Goal: Task Accomplishment & Management: Use online tool/utility

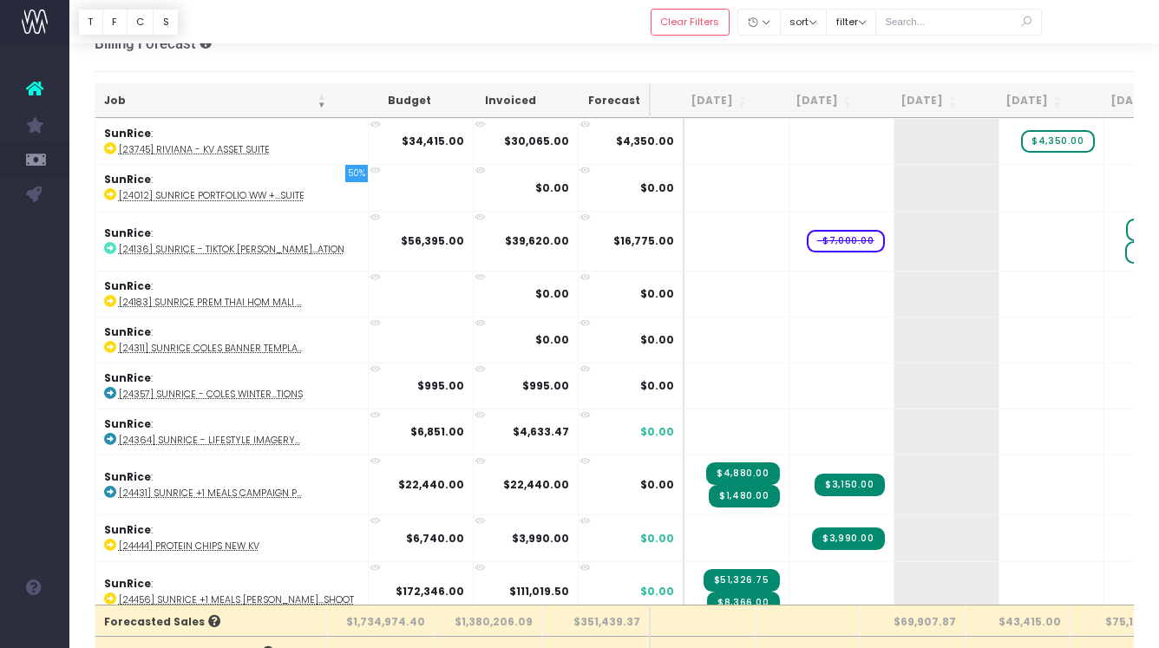
scroll to position [1334, 0]
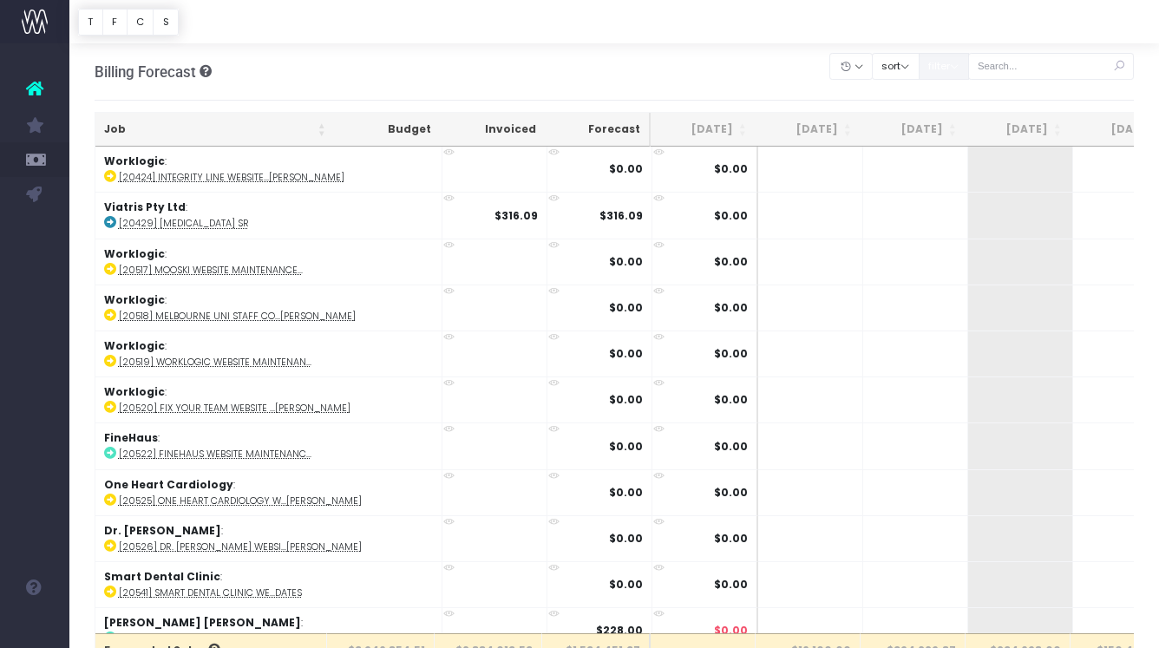
click at [969, 68] on button "filter" at bounding box center [944, 66] width 50 height 27
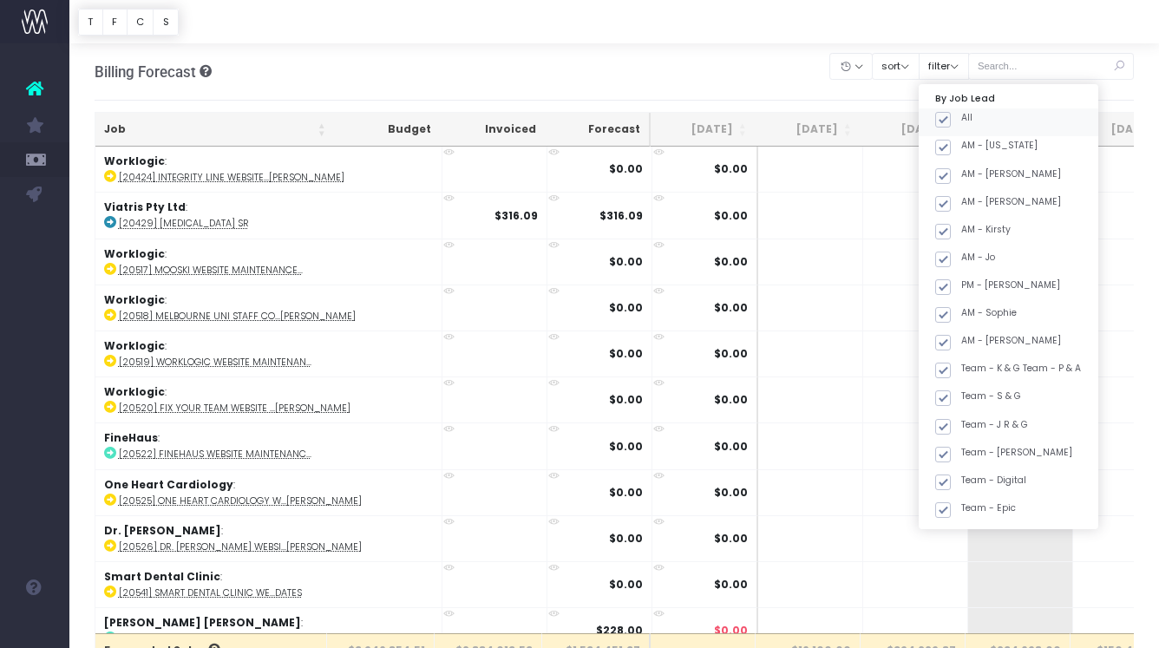
drag, startPoint x: 967, startPoint y: 121, endPoint x: 968, endPoint y: 146, distance: 25.2
click at [951, 121] on span at bounding box center [943, 120] width 16 height 16
click at [967, 121] on input "All" at bounding box center [966, 116] width 11 height 11
checkbox input "false"
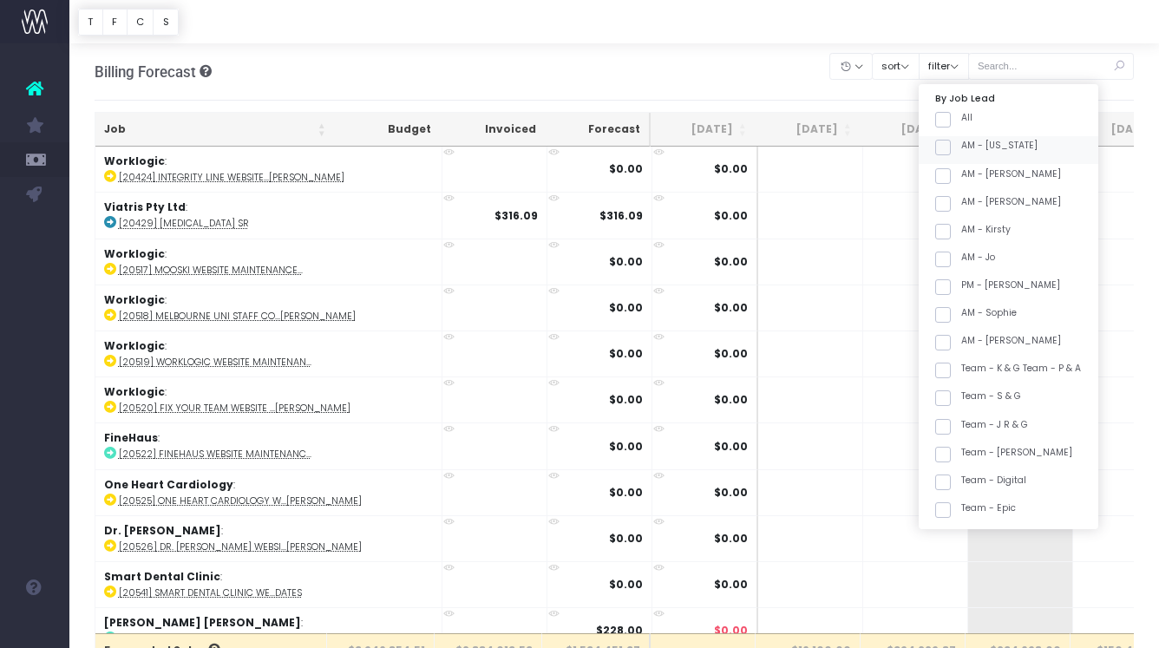
checkbox input "false"
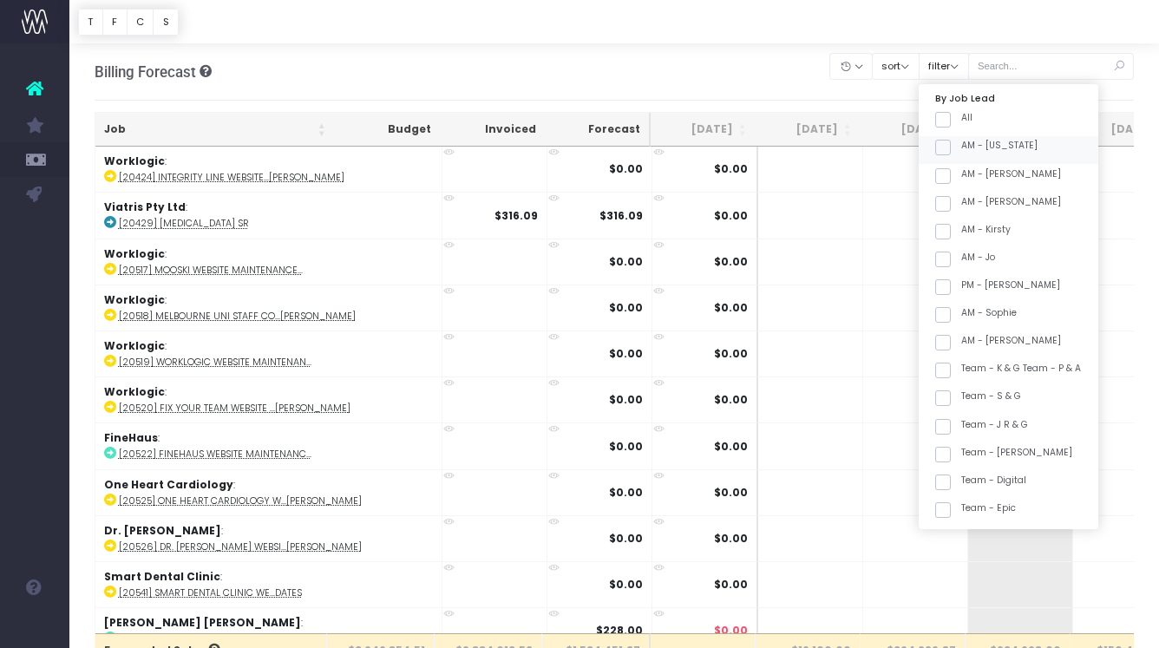
checkbox input "false"
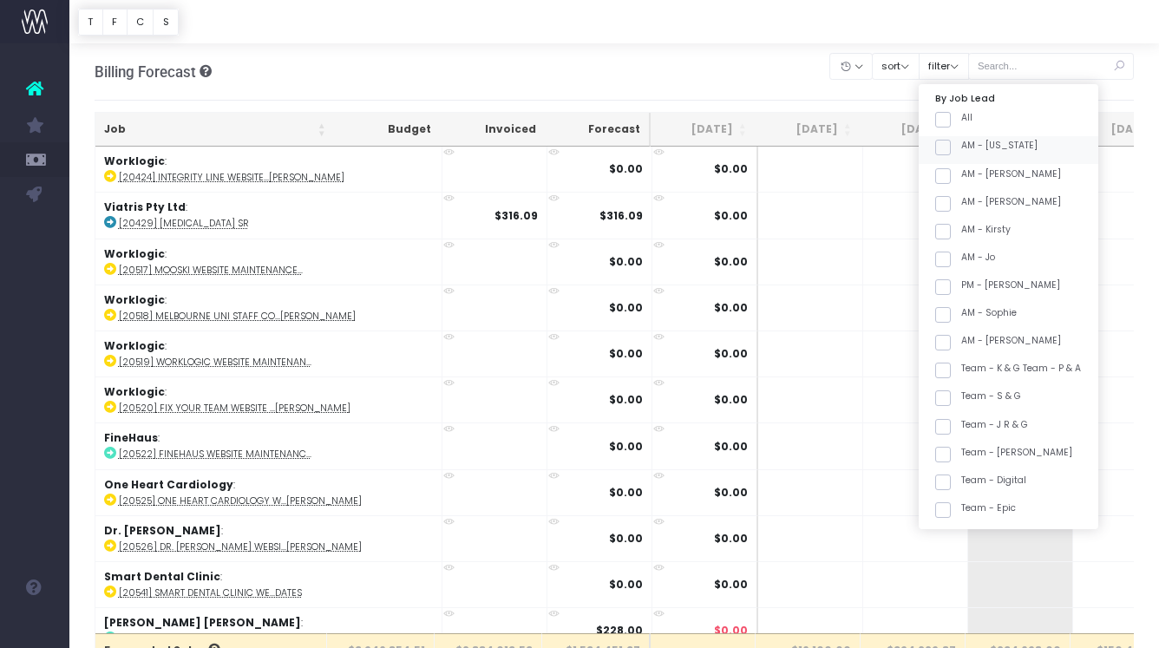
checkbox input "false"
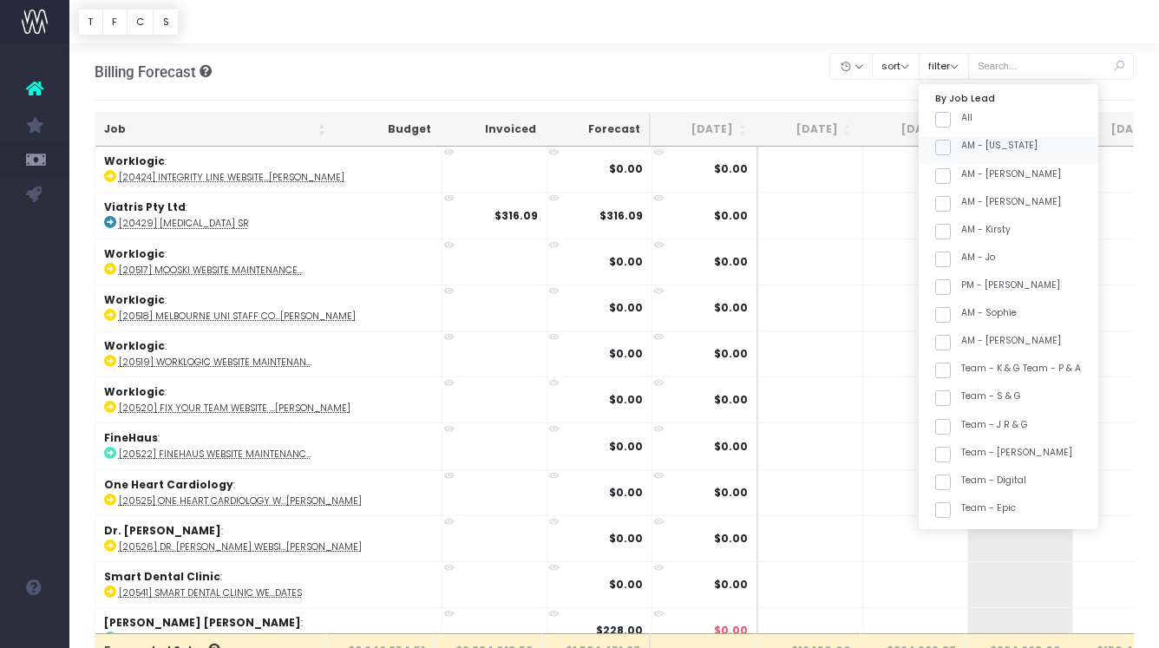
checkbox input "false"
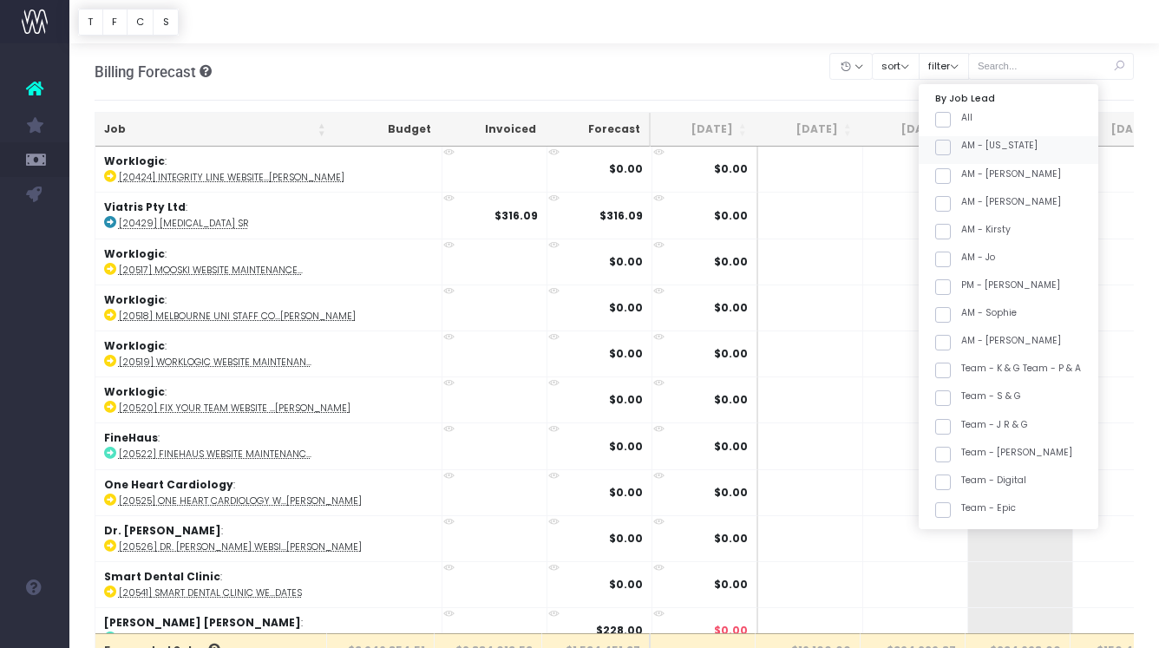
checkbox input "false"
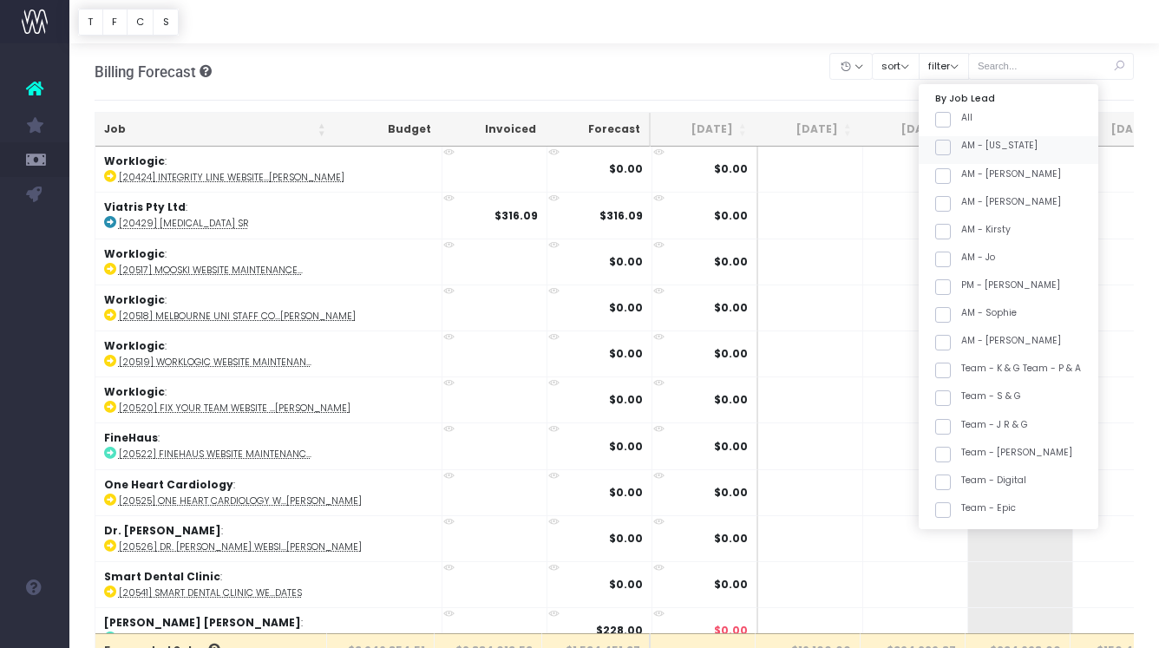
checkbox input "false"
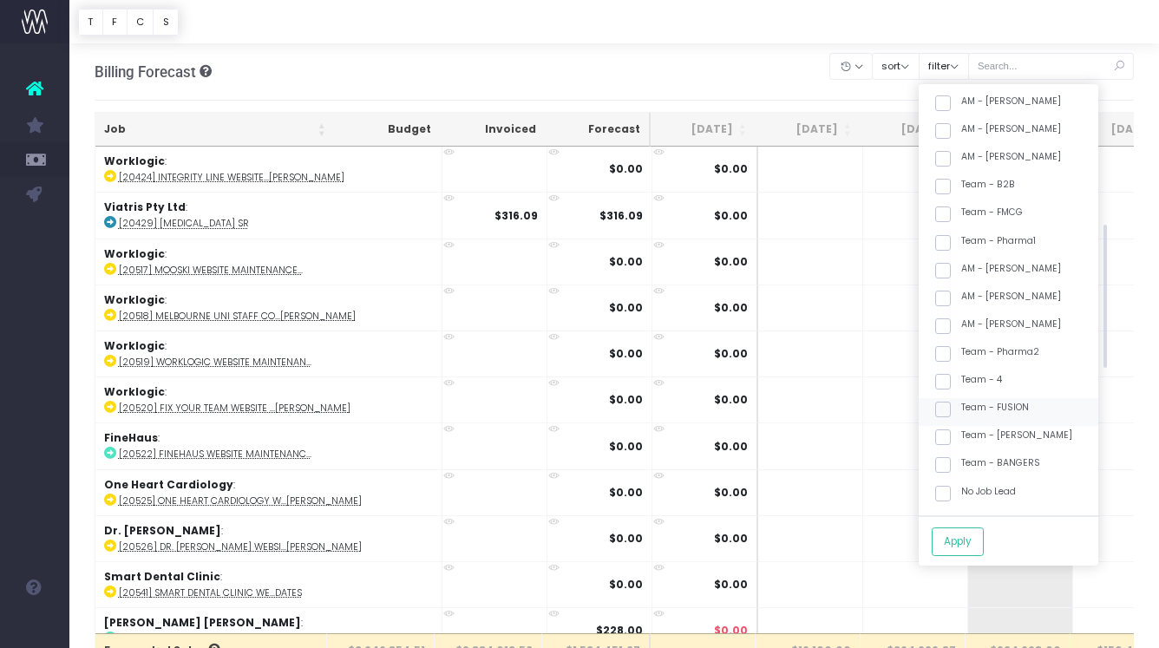
scroll to position [445, 0]
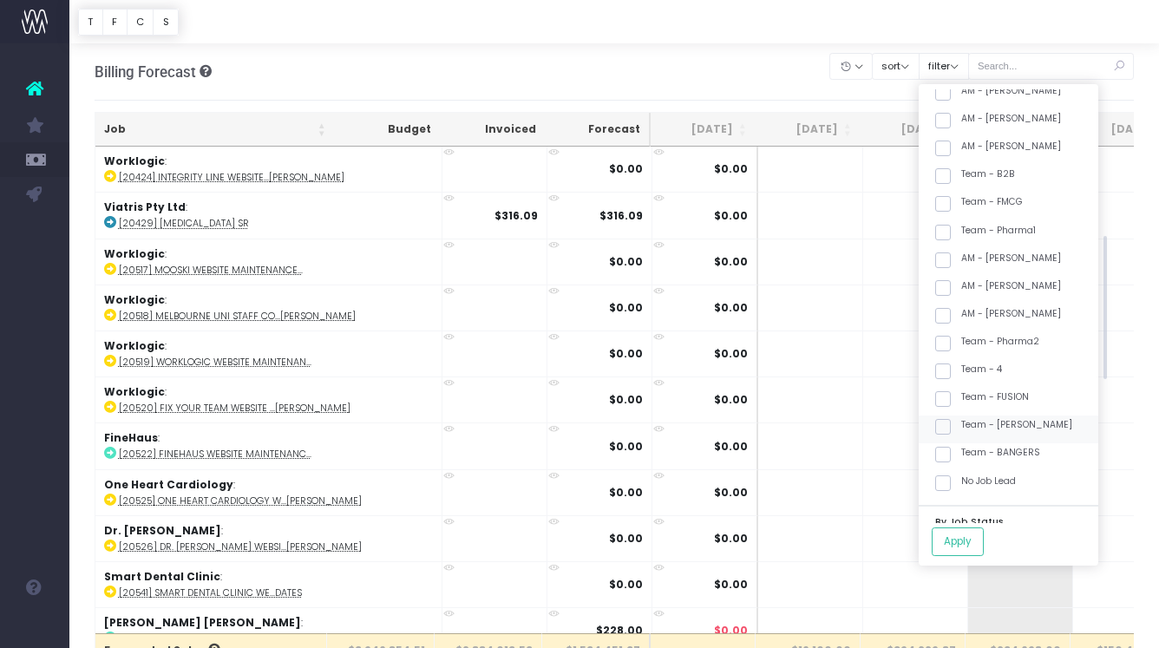
click at [1050, 424] on label "Team - [PERSON_NAME]" at bounding box center [1003, 425] width 137 height 14
click at [972, 424] on input "Team - [PERSON_NAME]" at bounding box center [966, 423] width 11 height 11
checkbox input "true"
click at [981, 543] on button "Apply" at bounding box center [958, 541] width 52 height 29
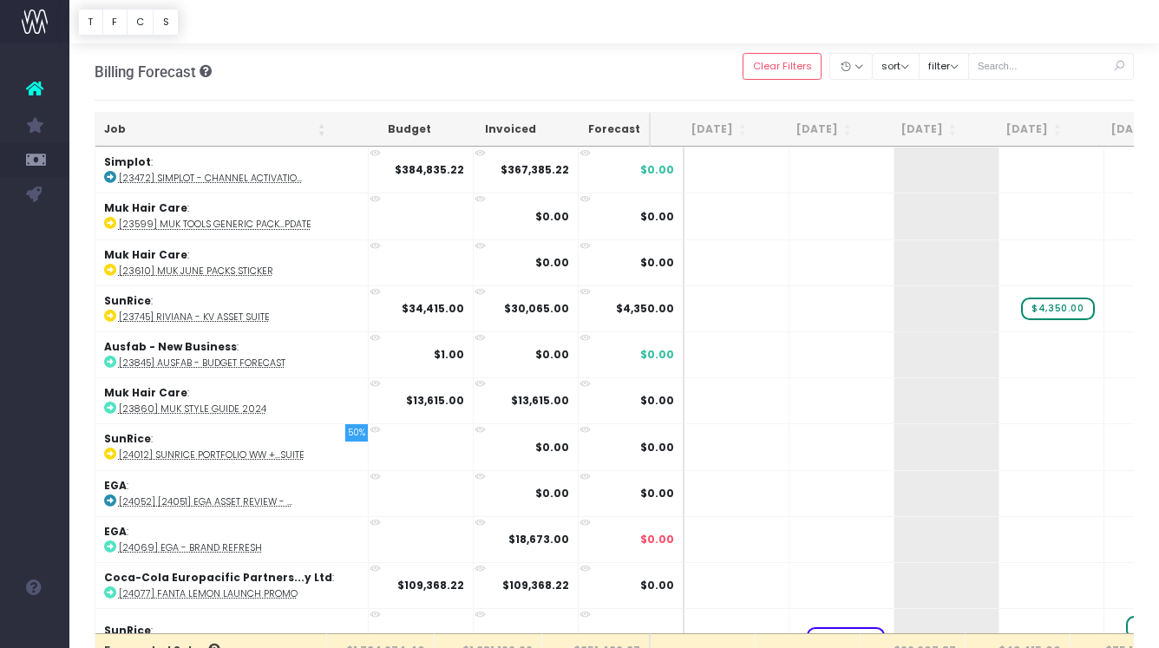
click at [276, 120] on th "Job" at bounding box center [214, 130] width 239 height 34
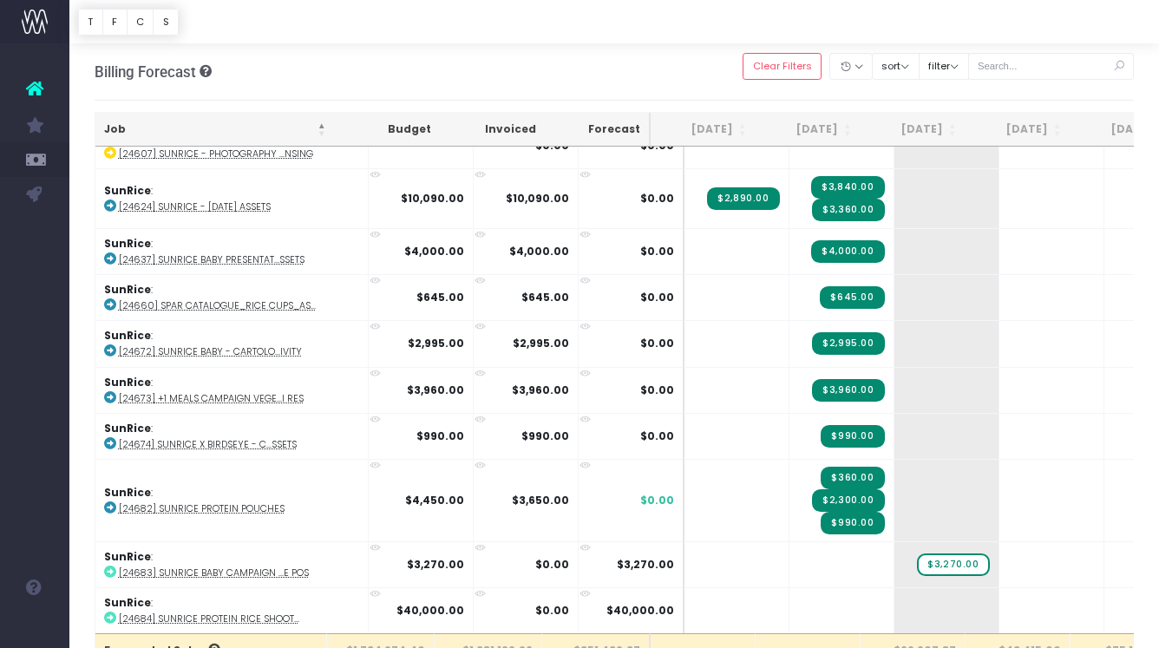
scroll to position [4072, 0]
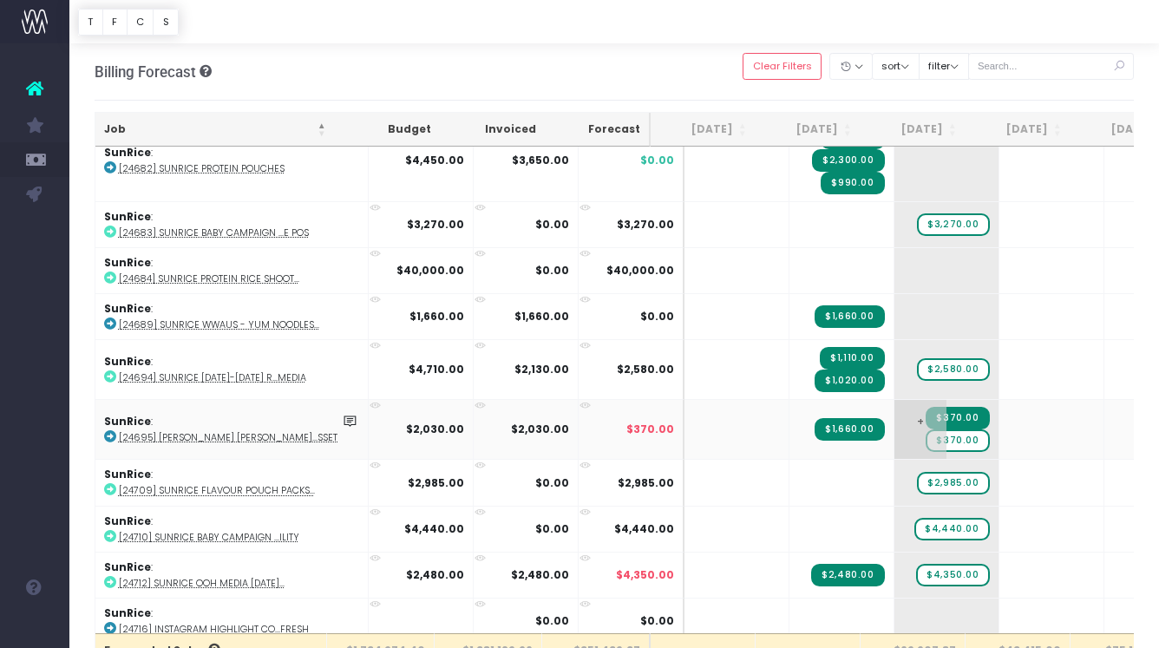
click at [928, 432] on span "$370.00" at bounding box center [957, 440] width 63 height 23
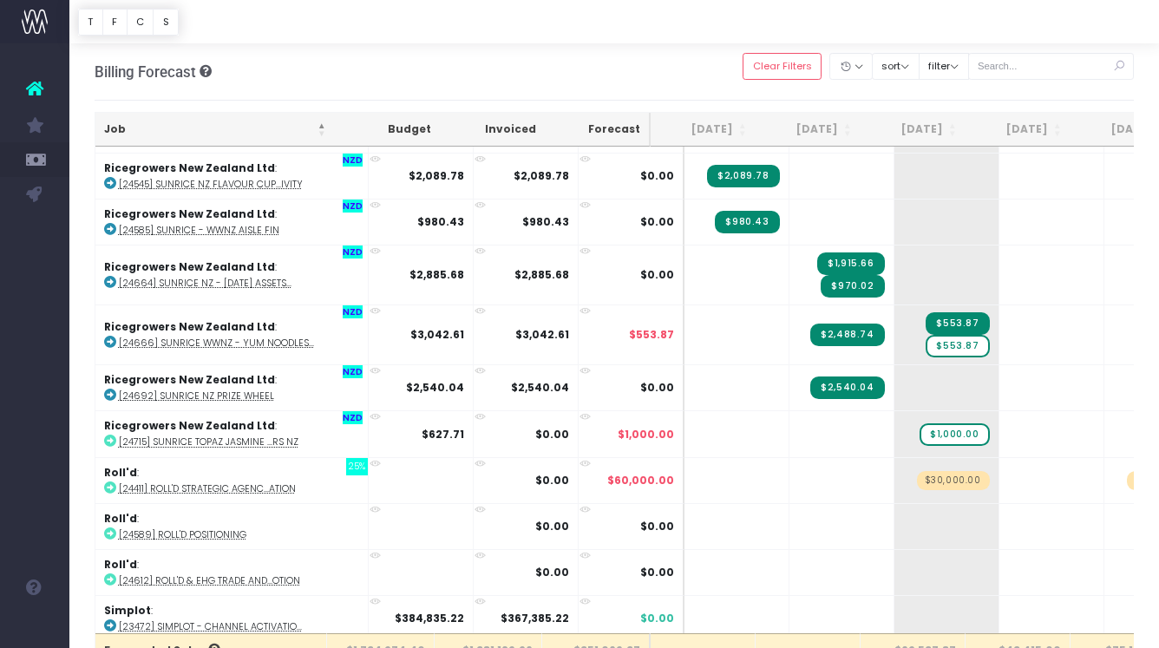
scroll to position [1920, 0]
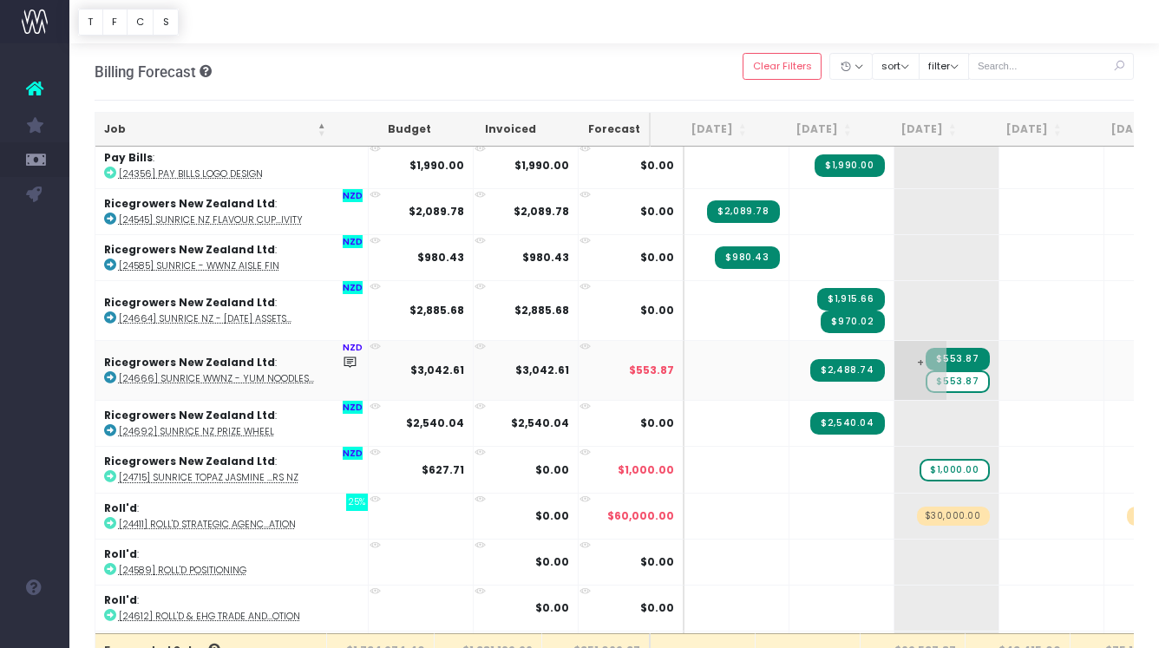
click at [932, 376] on span "$553.87" at bounding box center [957, 381] width 63 height 23
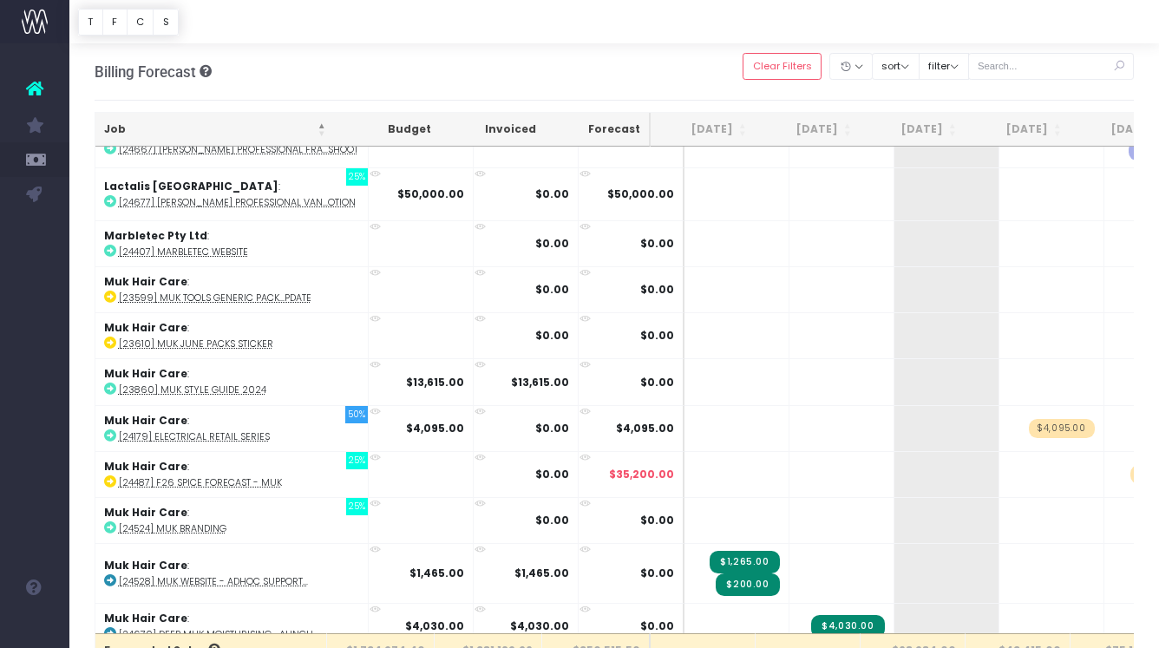
scroll to position [1314, 0]
